Goal: Information Seeking & Learning: Learn about a topic

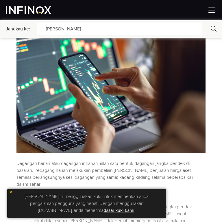
scroll to position [203, 0]
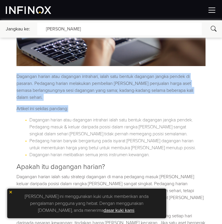
copy div "Dagangan harian atau dagangan intrahari, ialah satu bentuk dagangan jangka pend…"
copy p "Dagangan harian atau dagangan intrahari, ialah satu bentuk dagangan jangka pend…"
click at [60, 101] on p "Dagangan harian atau dagangan intrahari, ialah satu bentuk dagangan jangka pend…" at bounding box center [110, 87] width 189 height 28
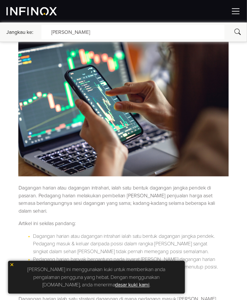
scroll to position [116, 0]
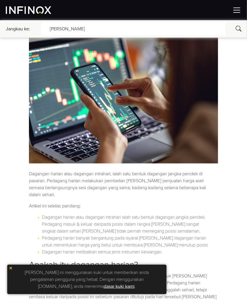
click at [102, 178] on p "Dagangan harian atau dagangan intrahari, ialah satu bentuk dagangan jangka pend…" at bounding box center [123, 184] width 189 height 28
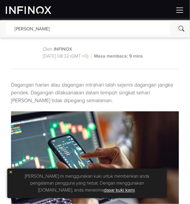
scroll to position [96, 0]
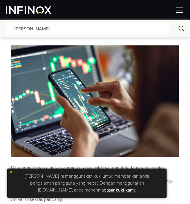
drag, startPoint x: 6, startPoint y: 69, endPoint x: 36, endPoint y: 19, distance: 57.5
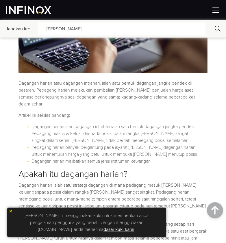
scroll to position [129, 0]
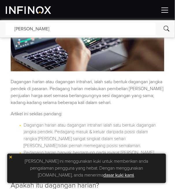
scroll to position [225, 0]
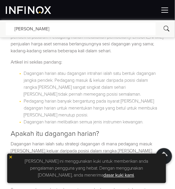
drag, startPoint x: 117, startPoint y: 76, endPoint x: 106, endPoint y: 79, distance: 11.4
click at [117, 76] on li "Dagangan harian atau dagangan intrahari ialah satu bentuk dagangan jangka pende…" at bounding box center [91, 84] width 135 height 28
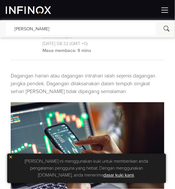
scroll to position [32, 0]
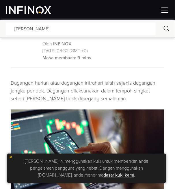
drag, startPoint x: 25, startPoint y: 61, endPoint x: 3, endPoint y: 64, distance: 21.9
click at [24, 61] on img at bounding box center [26, 50] width 23 height 23
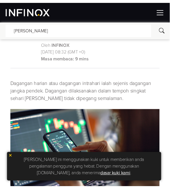
scroll to position [0, 0]
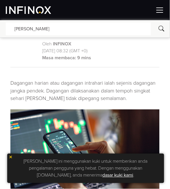
drag, startPoint x: 32, startPoint y: 51, endPoint x: 41, endPoint y: 4, distance: 48.4
click at [32, 51] on img at bounding box center [26, 50] width 23 height 23
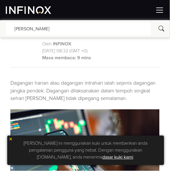
click at [113, 89] on p "Dagangan harian atau dagangan intrahari ialah sejenis dagangan jangka pendek. D…" at bounding box center [84, 90] width 149 height 23
click at [80, 102] on p "Dagangan harian atau dagangan intrahari ialah sejenis dagangan jangka pendek. D…" at bounding box center [84, 90] width 149 height 23
click at [126, 27] on div "[PERSON_NAME]" at bounding box center [78, 29] width 145 height 13
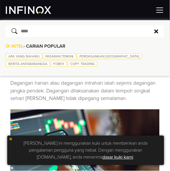
drag, startPoint x: 82, startPoint y: 86, endPoint x: 78, endPoint y: 77, distance: 10.2
click at [82, 86] on p "Dagangan harian atau dagangan intrahari ialah sejenis dagangan jangka pendek. D…" at bounding box center [84, 90] width 149 height 23
